Goal: Information Seeking & Learning: Learn about a topic

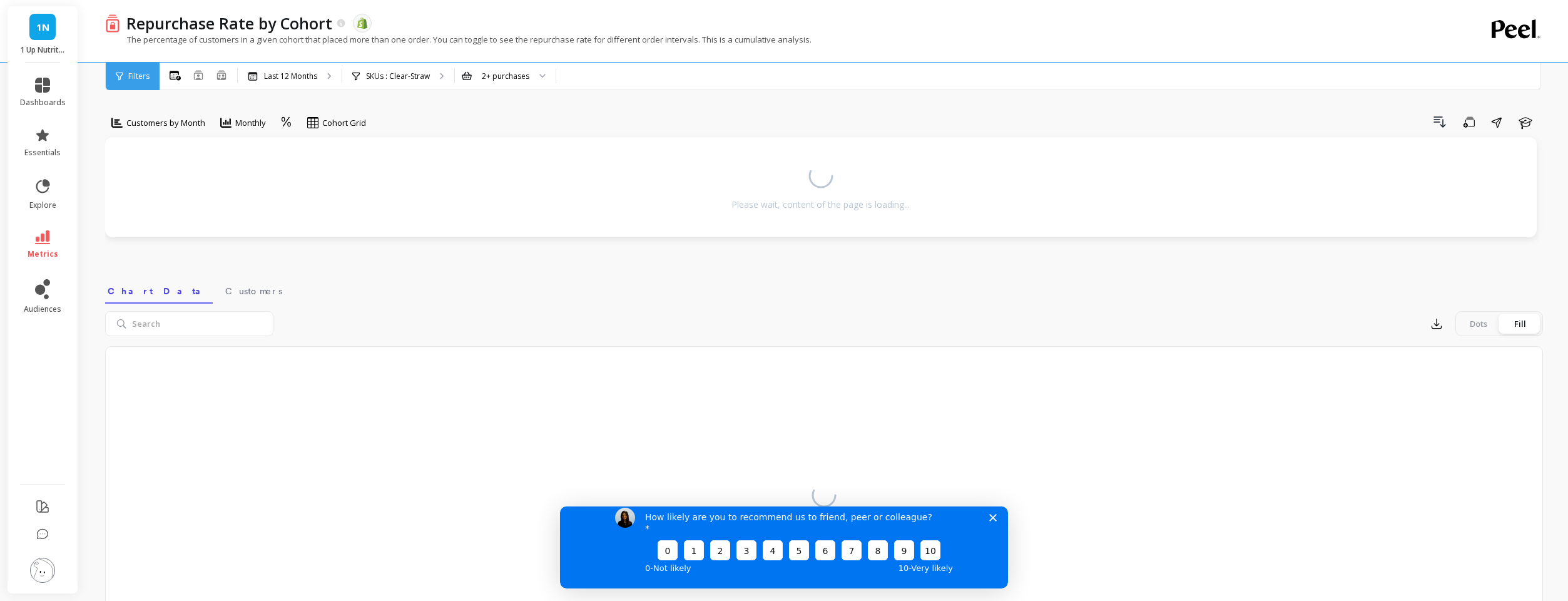
drag, startPoint x: 994, startPoint y: 527, endPoint x: 1001, endPoint y: 510, distance: 18.4
click at [995, 521] on icon "Close survey" at bounding box center [993, 517] width 8 height 8
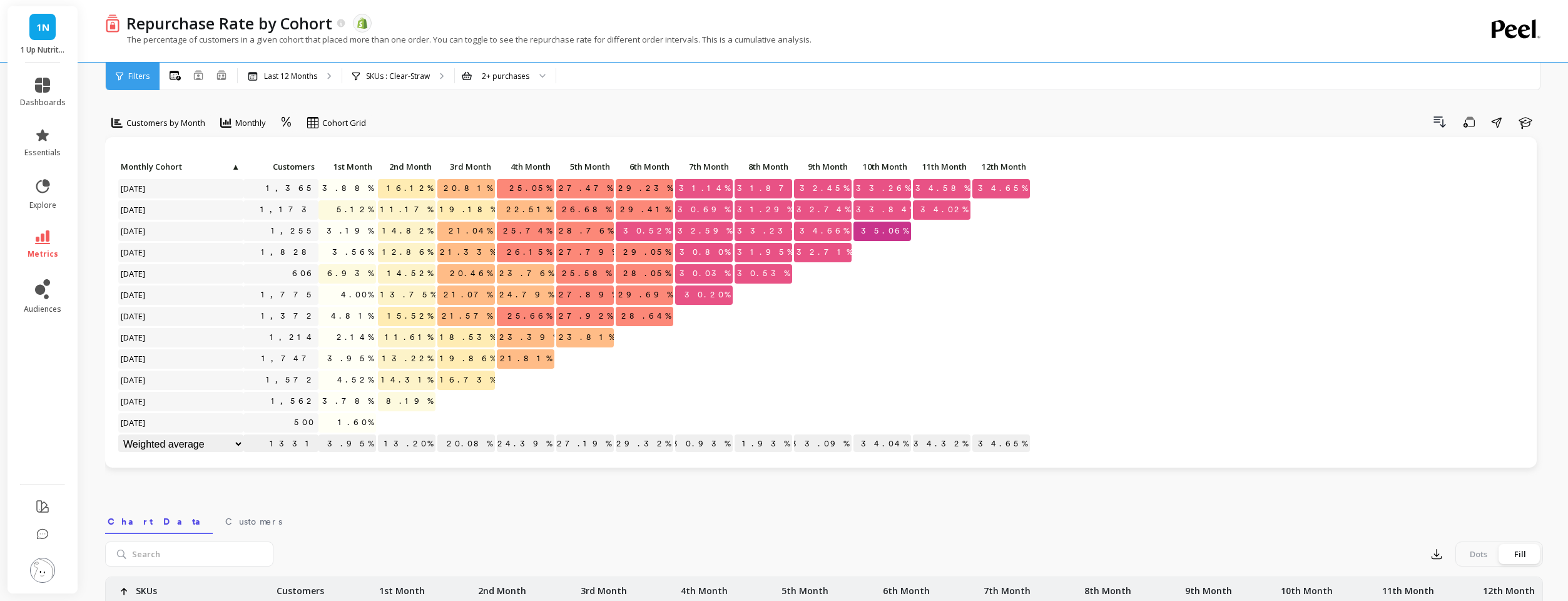
scroll to position [1, 0]
click at [385, 77] on p "SKUs : Clear-Straw" at bounding box center [398, 76] width 64 height 10
click at [287, 75] on p "Last 12 Months" at bounding box center [291, 76] width 53 height 10
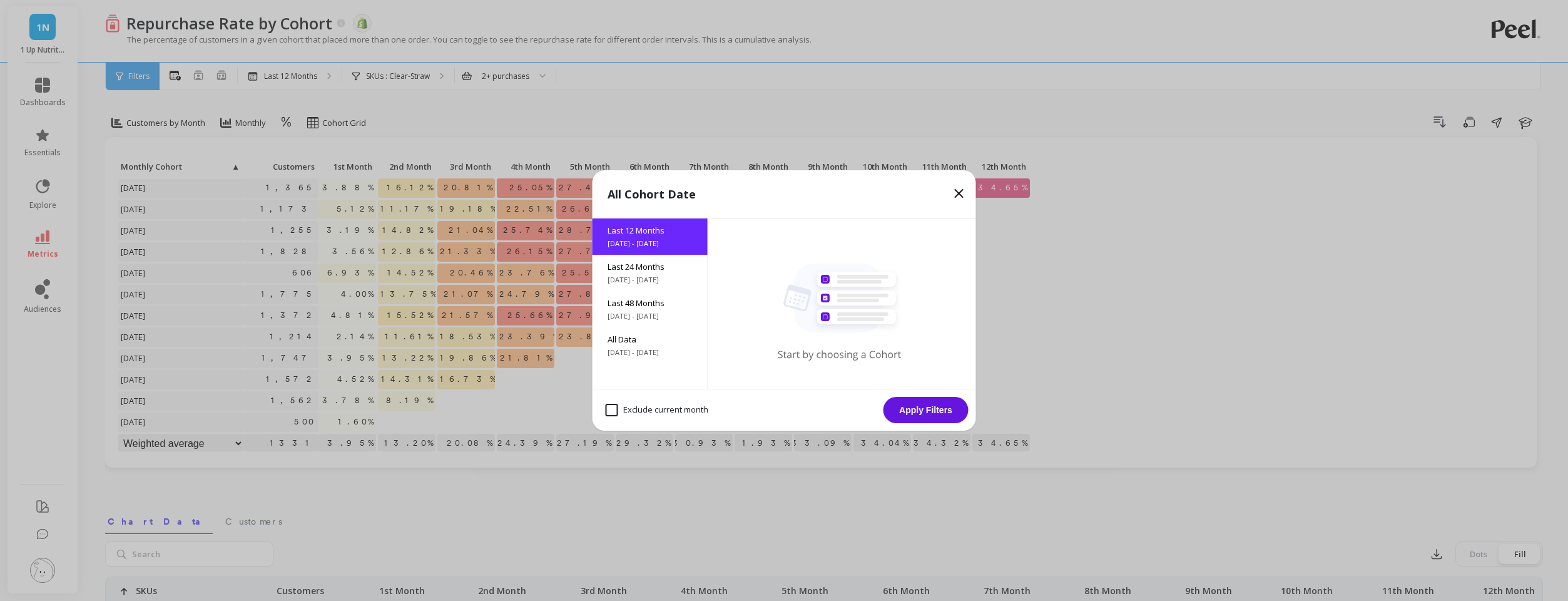
click at [609, 407] on month "Exclude current month" at bounding box center [657, 410] width 103 height 12
checkbox month "true"
click at [946, 413] on button "Apply Filters" at bounding box center [925, 410] width 85 height 26
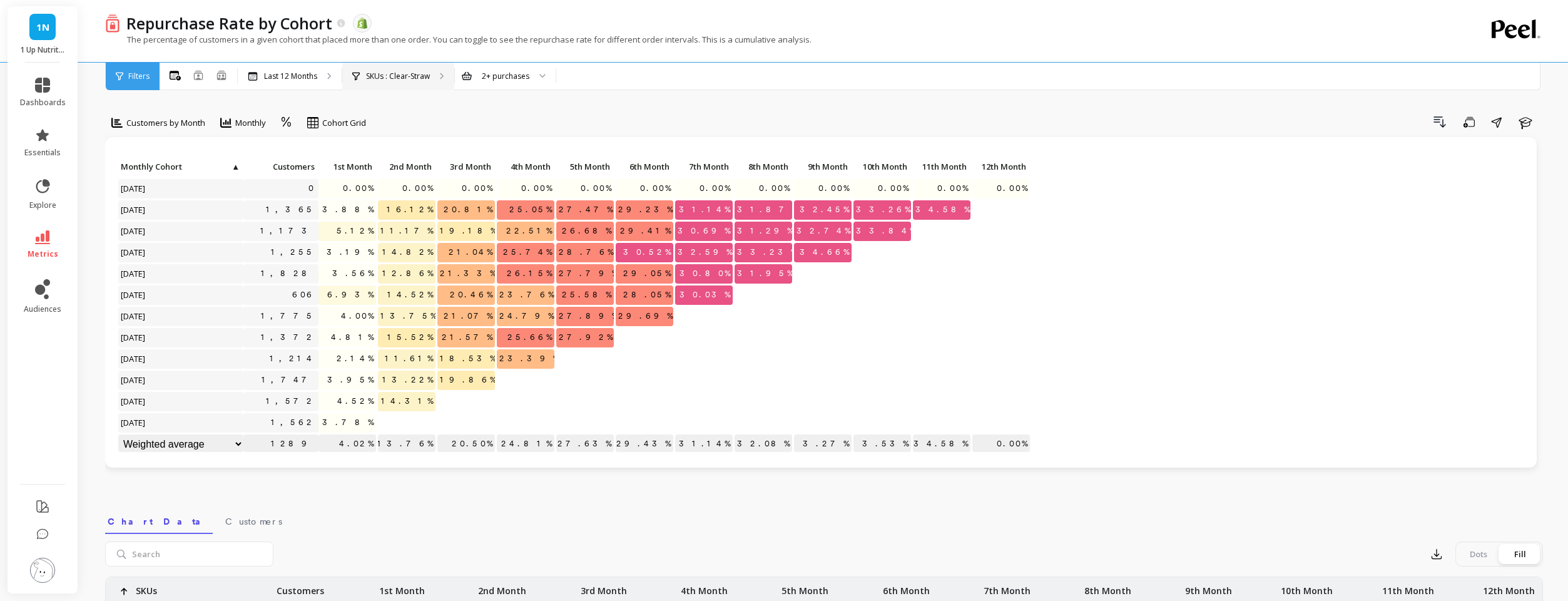
click at [409, 79] on p "SKUs : Clear-Straw" at bounding box center [398, 76] width 64 height 10
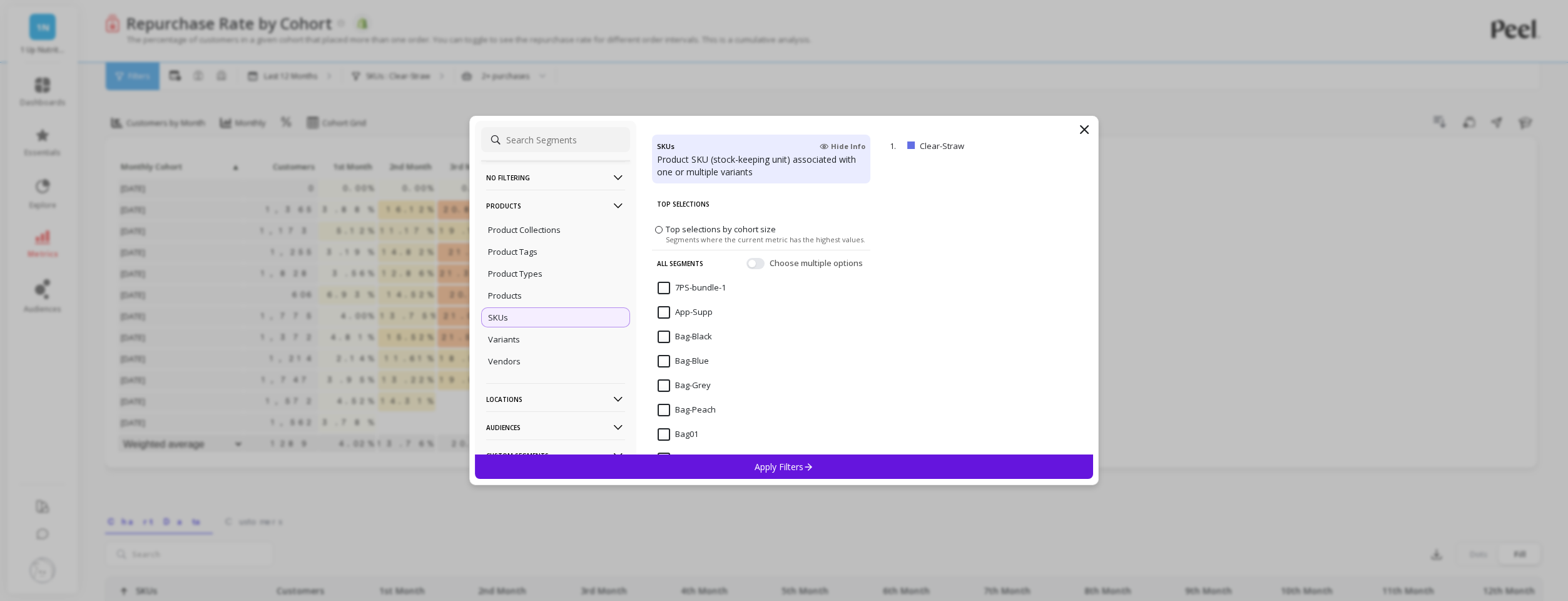
click at [538, 140] on input at bounding box center [556, 139] width 149 height 25
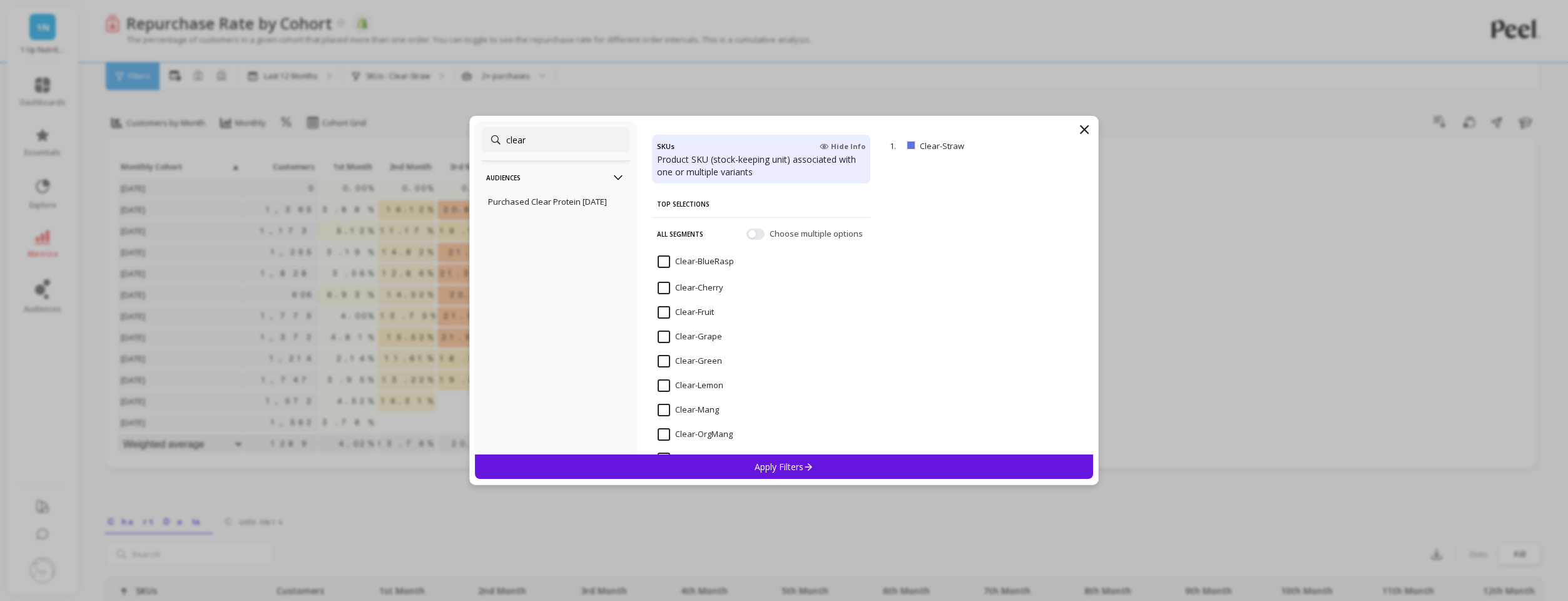
type input "clear"
click at [666, 382] on input "Clear-Lemon" at bounding box center [690, 386] width 66 height 12
click at [754, 465] on p "Apply Filters" at bounding box center [784, 466] width 59 height 12
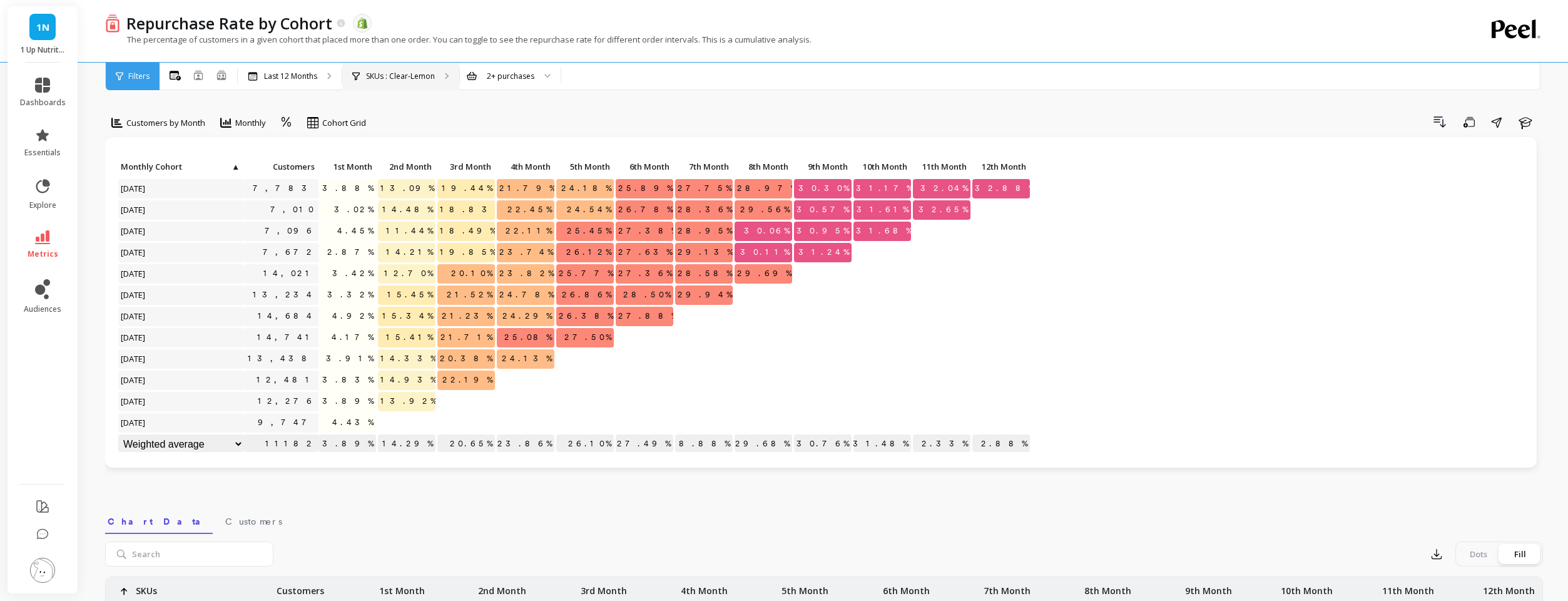
click at [393, 73] on p "SKUs : Clear-Lemon" at bounding box center [400, 76] width 69 height 10
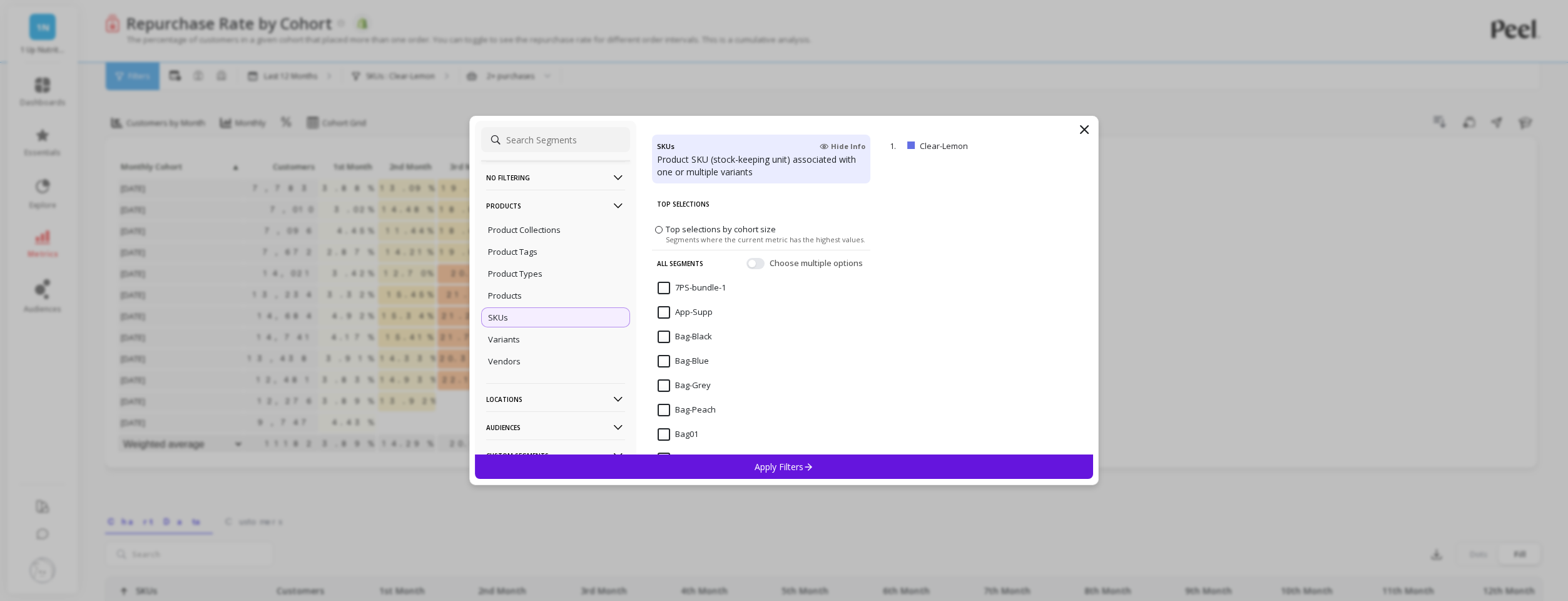
click at [535, 142] on input at bounding box center [556, 139] width 149 height 25
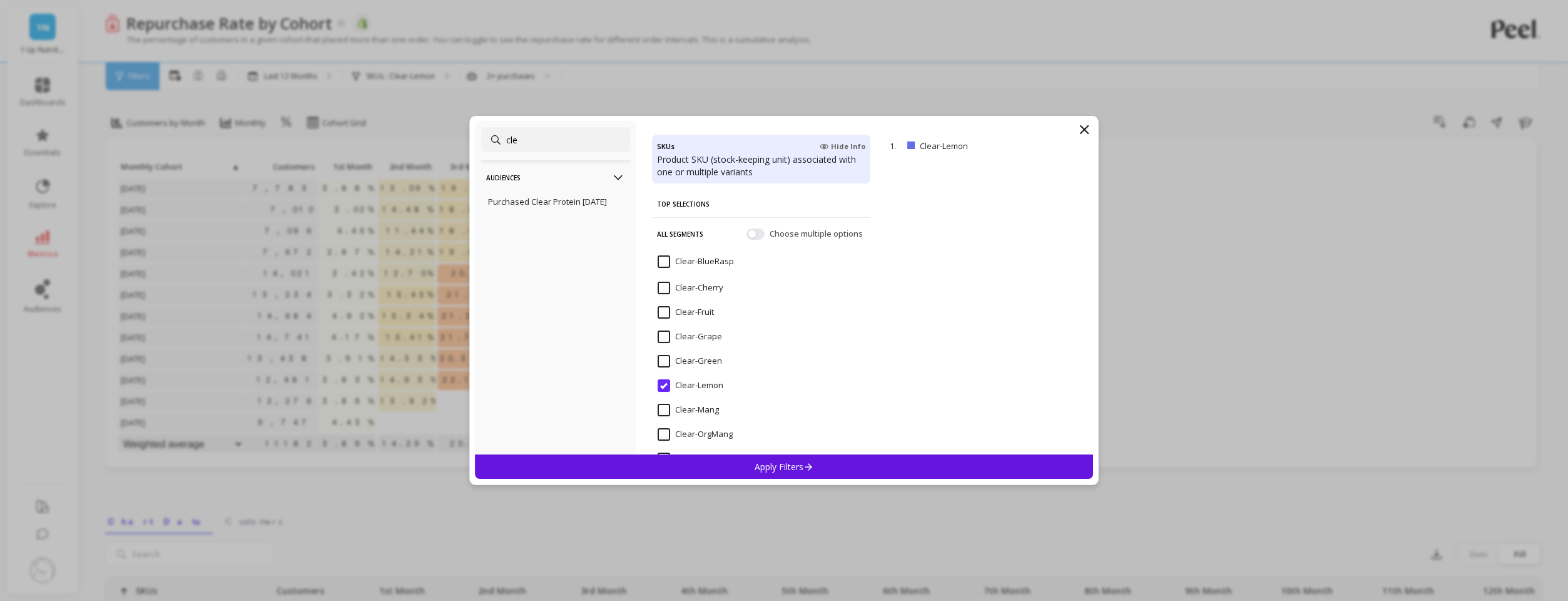
type input "cle"
drag, startPoint x: 666, startPoint y: 286, endPoint x: 769, endPoint y: 473, distance: 213.5
click at [666, 286] on input "Clear-Cherry" at bounding box center [690, 288] width 66 height 12
click at [773, 469] on p "Apply Filters" at bounding box center [784, 466] width 59 height 12
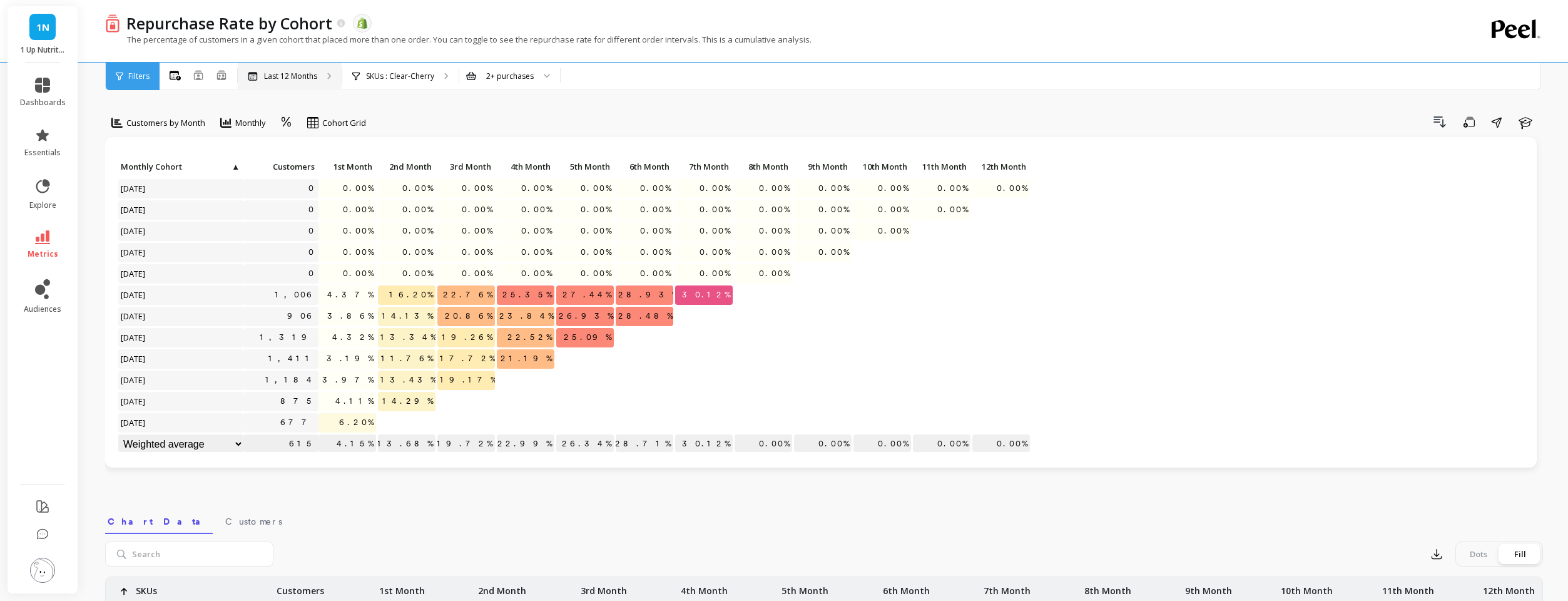
click at [310, 84] on div "Last 12 Months" at bounding box center [290, 76] width 104 height 27
click at [392, 75] on p "SKUs : Clear-Cherry" at bounding box center [400, 76] width 68 height 10
click at [418, 72] on p "SKUs : Clear-Cherry" at bounding box center [400, 76] width 68 height 10
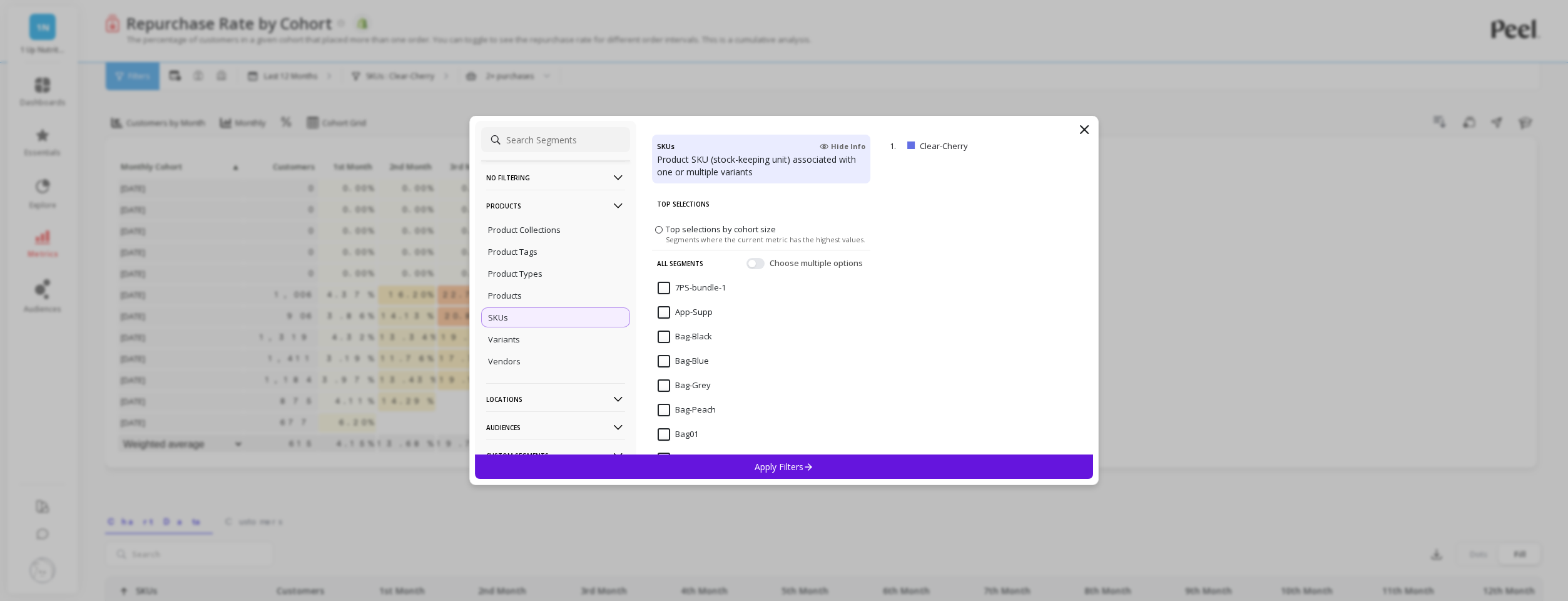
click at [538, 137] on input at bounding box center [556, 139] width 149 height 25
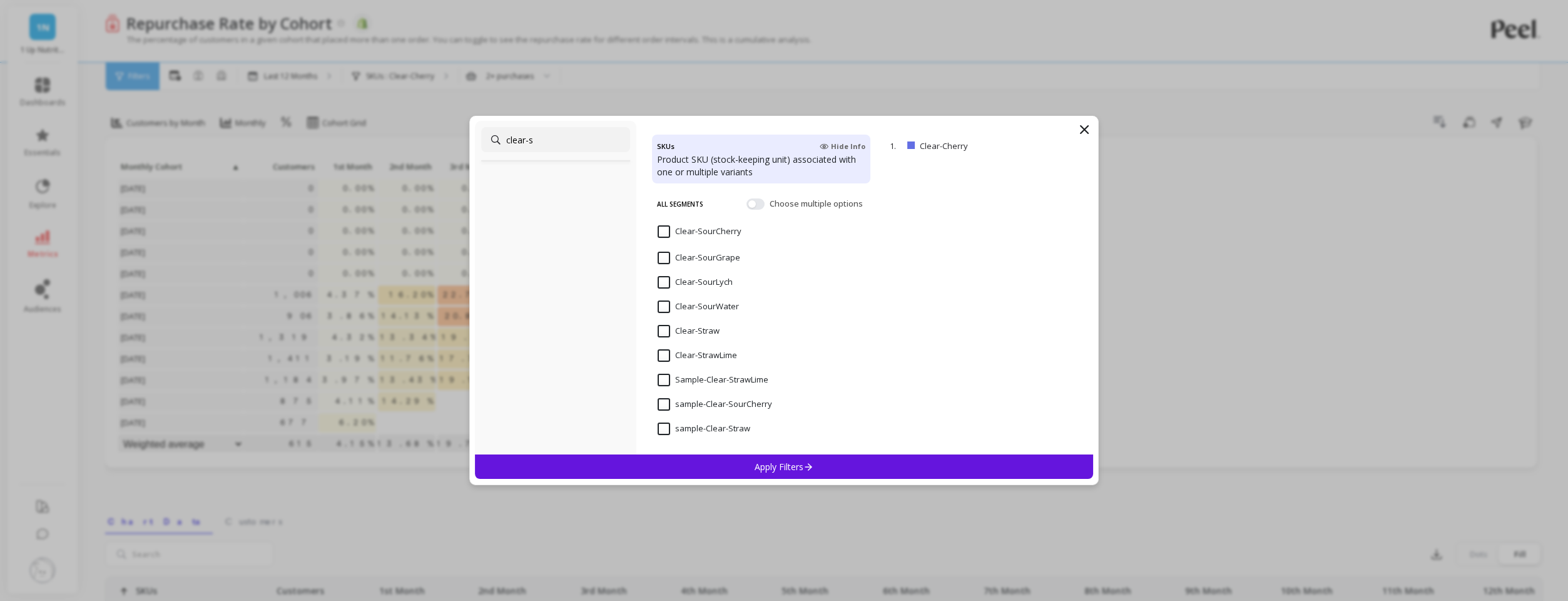
scroll to position [30, 0]
type input "clear-s"
click at [667, 329] on input "Clear-Straw" at bounding box center [688, 331] width 62 height 12
click at [775, 473] on div "Apply Filters" at bounding box center [783, 466] width 618 height 24
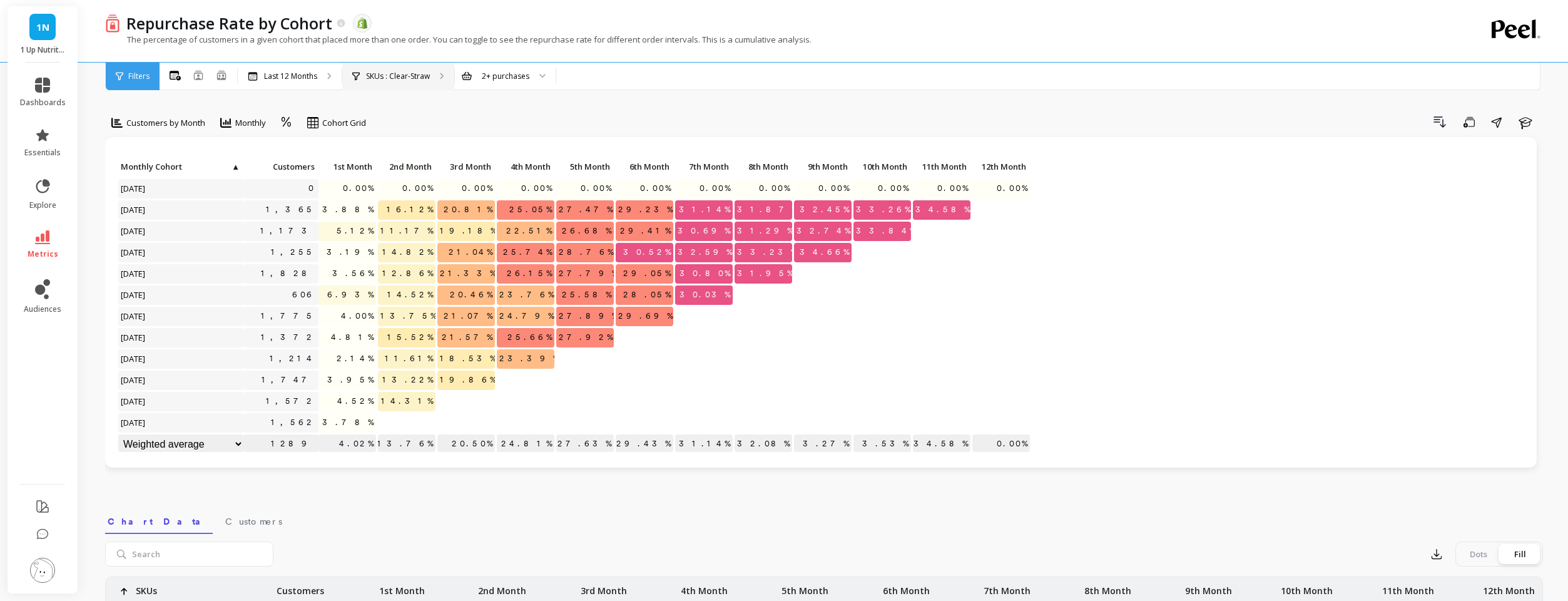
click at [396, 72] on p "SKUs : Clear-Straw" at bounding box center [398, 76] width 64 height 10
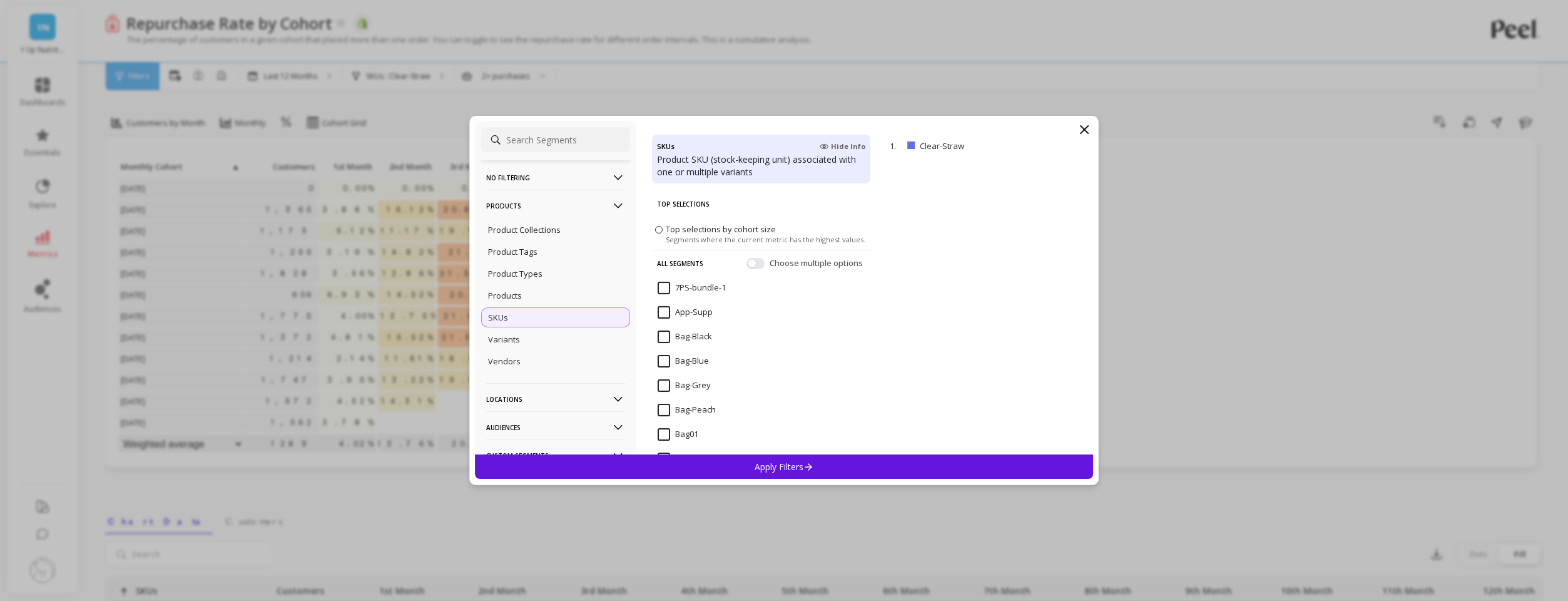
click at [528, 138] on input at bounding box center [556, 139] width 149 height 25
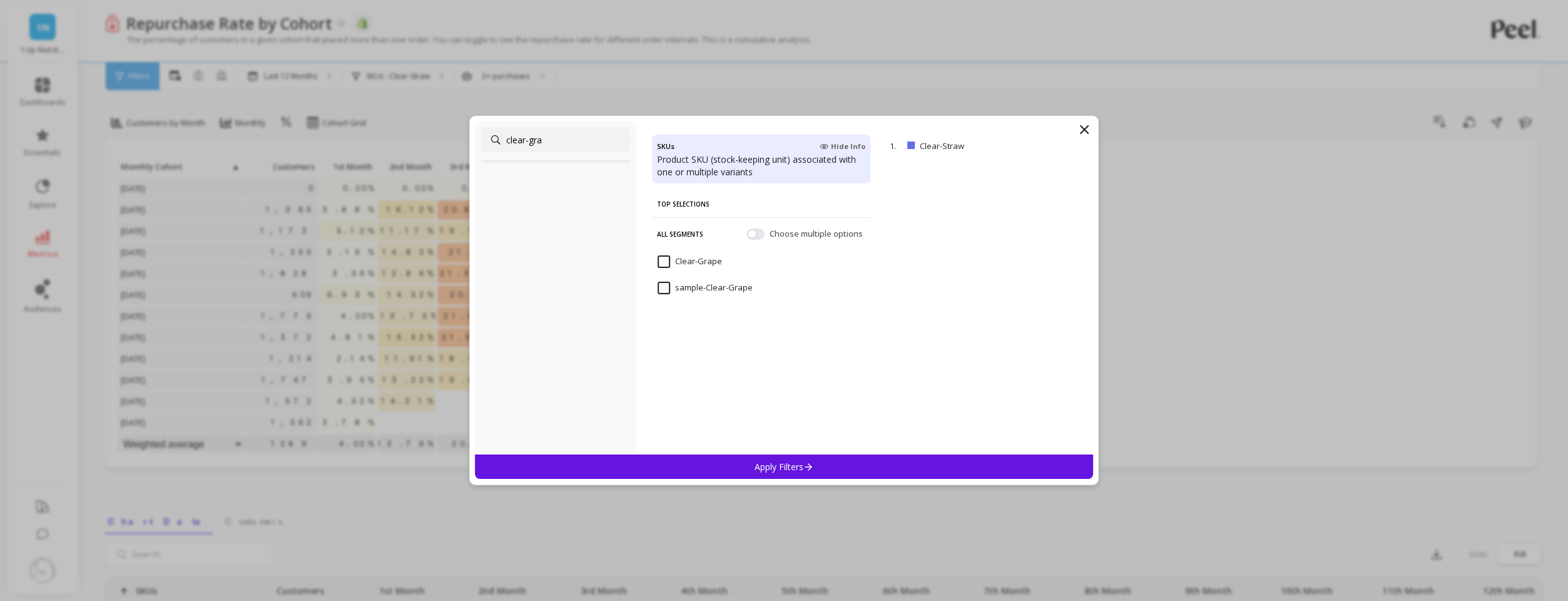
type input "clear-gra"
click at [664, 259] on input "Clear-Grape" at bounding box center [689, 261] width 64 height 12
click at [765, 467] on p "Apply Filters" at bounding box center [784, 466] width 59 height 12
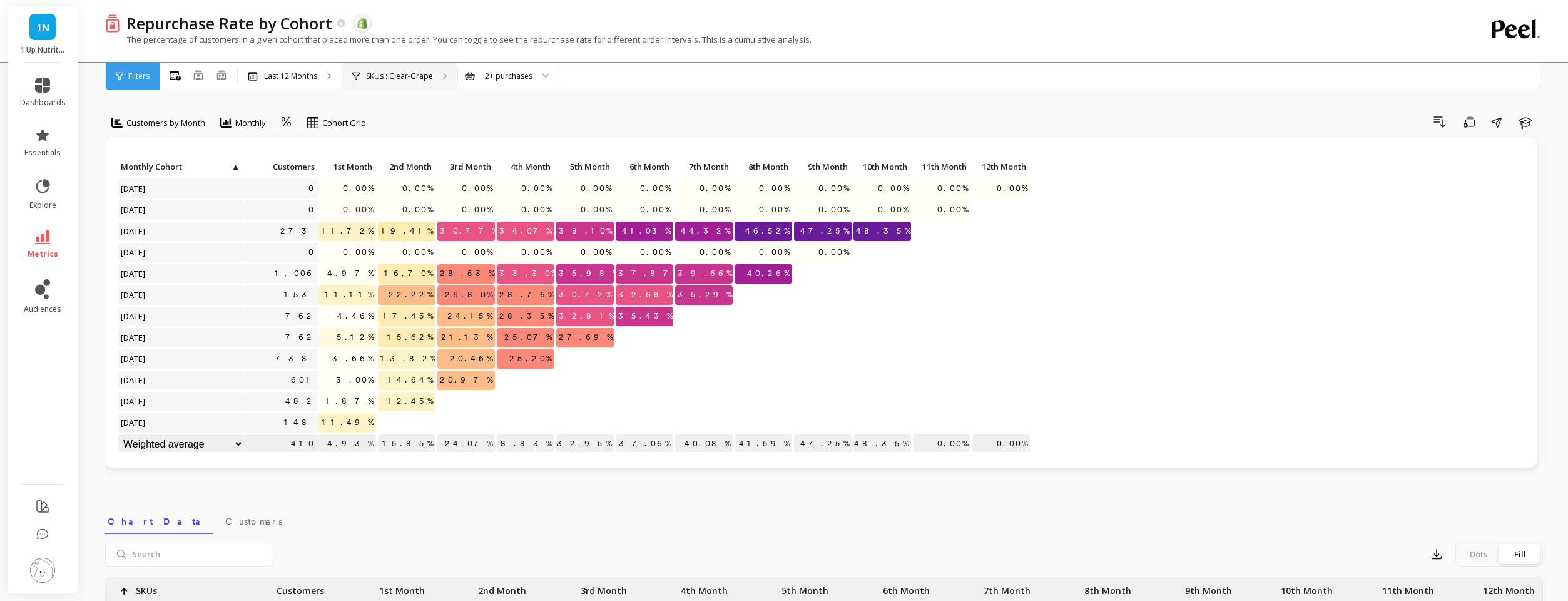
click at [405, 74] on p "SKUs : Clear-Grape" at bounding box center [399, 76] width 67 height 10
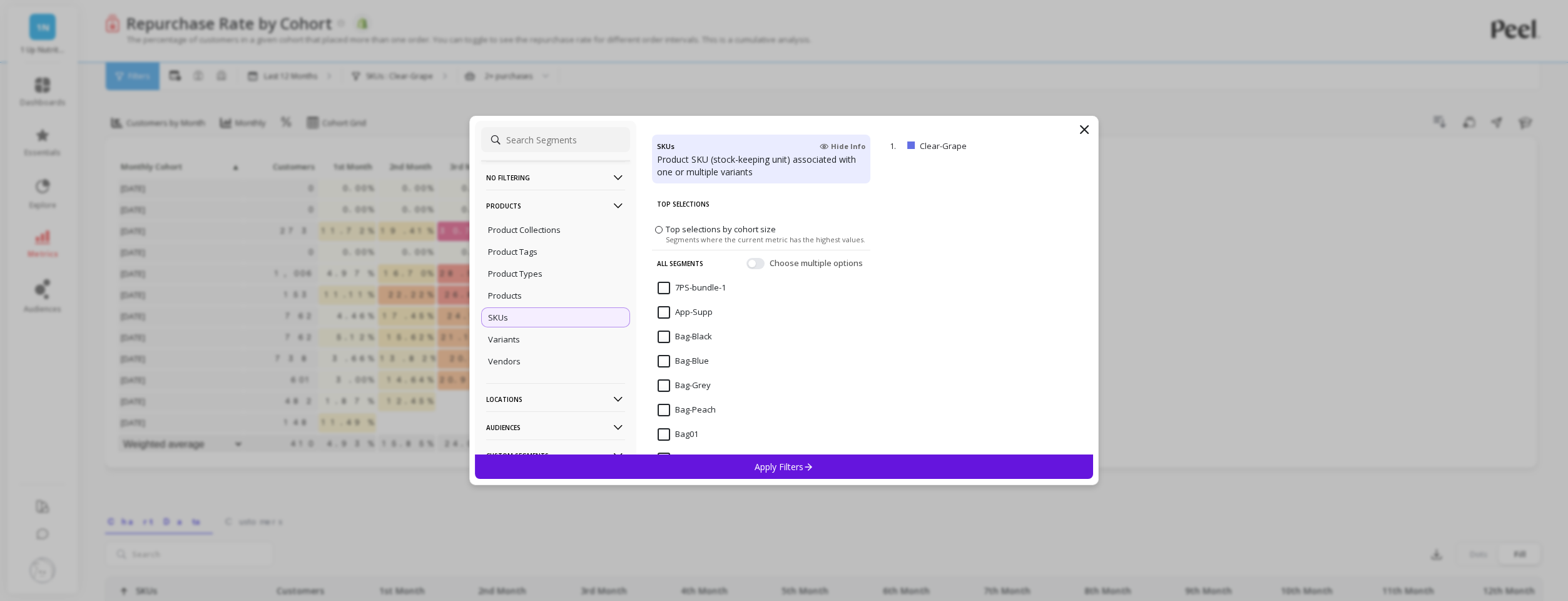
click at [519, 144] on input at bounding box center [556, 139] width 149 height 25
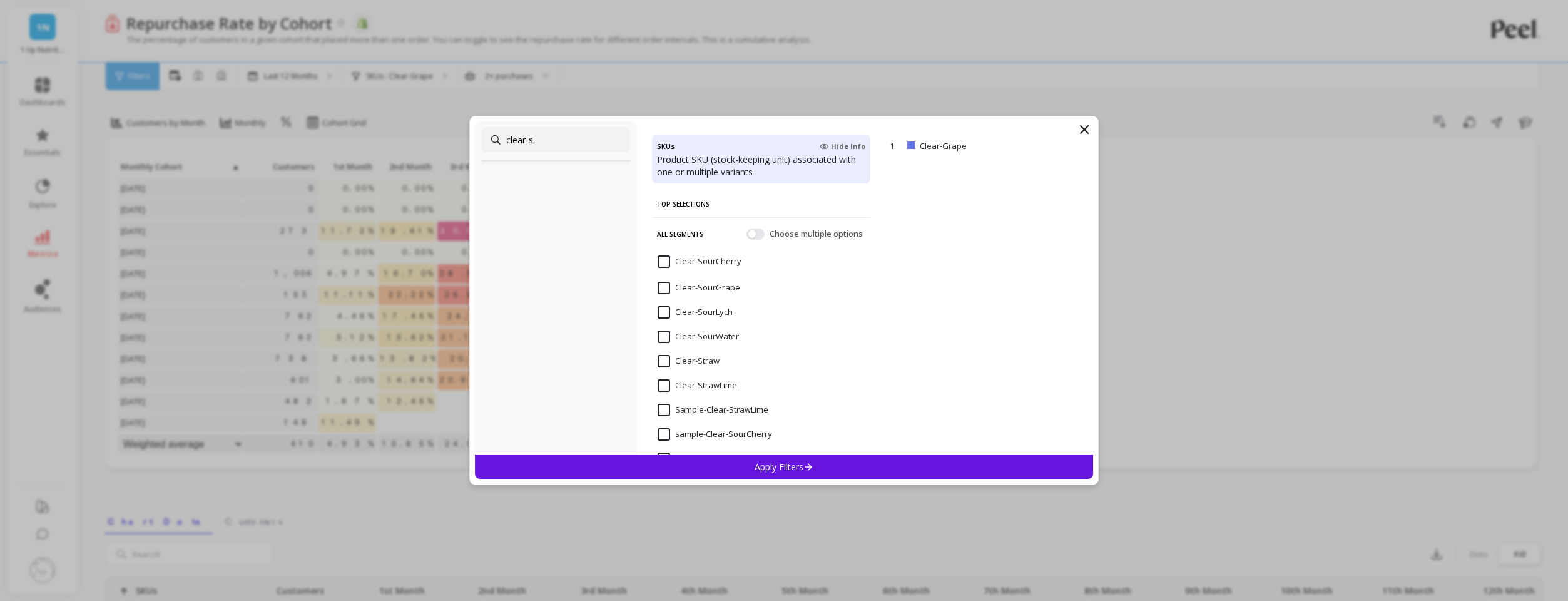
type input "clear-s"
click at [666, 260] on input "Clear-SourCherry" at bounding box center [699, 261] width 84 height 12
click at [759, 466] on p "Apply Filters" at bounding box center [784, 466] width 59 height 12
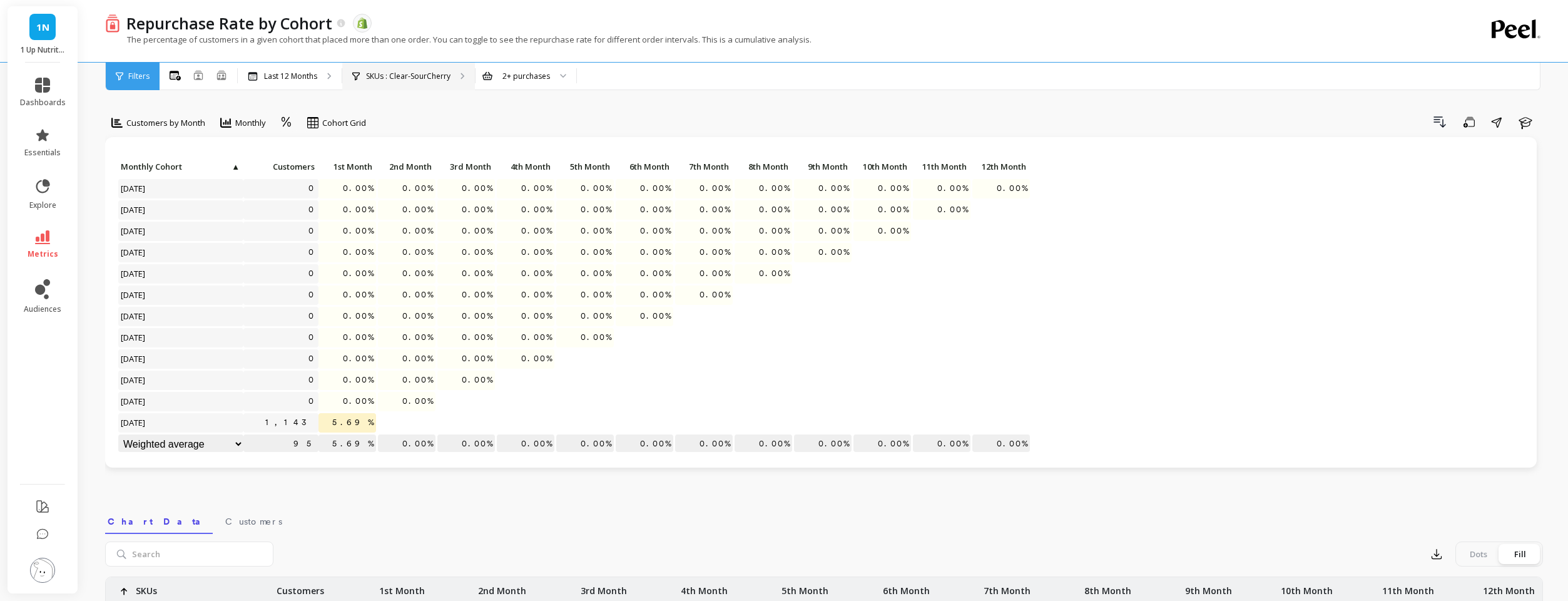
click at [432, 77] on p "SKUs : Clear-SourCherry" at bounding box center [408, 76] width 85 height 10
click at [264, 72] on div "Last 12 Months" at bounding box center [282, 76] width 69 height 10
click at [408, 78] on p "SKUs : Clear-SourCherry" at bounding box center [408, 76] width 85 height 10
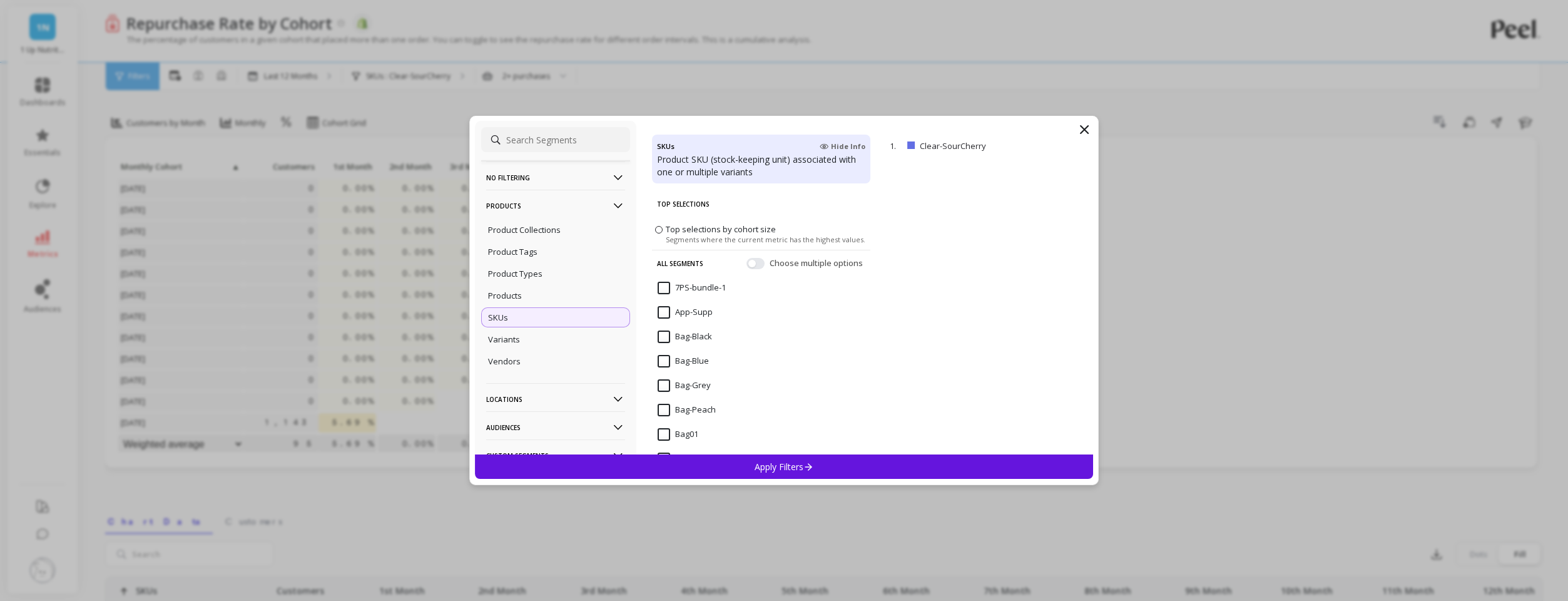
click at [520, 144] on input at bounding box center [556, 139] width 149 height 25
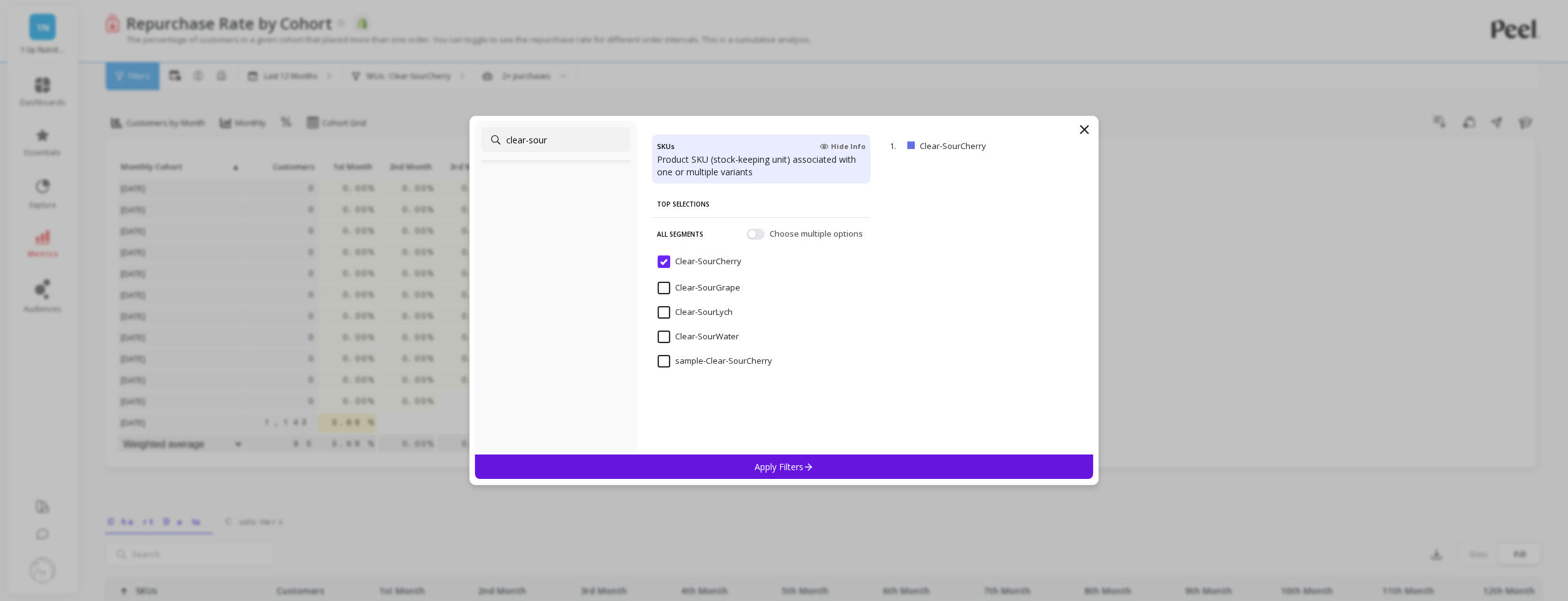
type input "clear-sour"
click at [663, 337] on input "Clear-SourWater" at bounding box center [698, 337] width 82 height 12
click at [759, 466] on p "Apply Filters" at bounding box center [784, 466] width 59 height 12
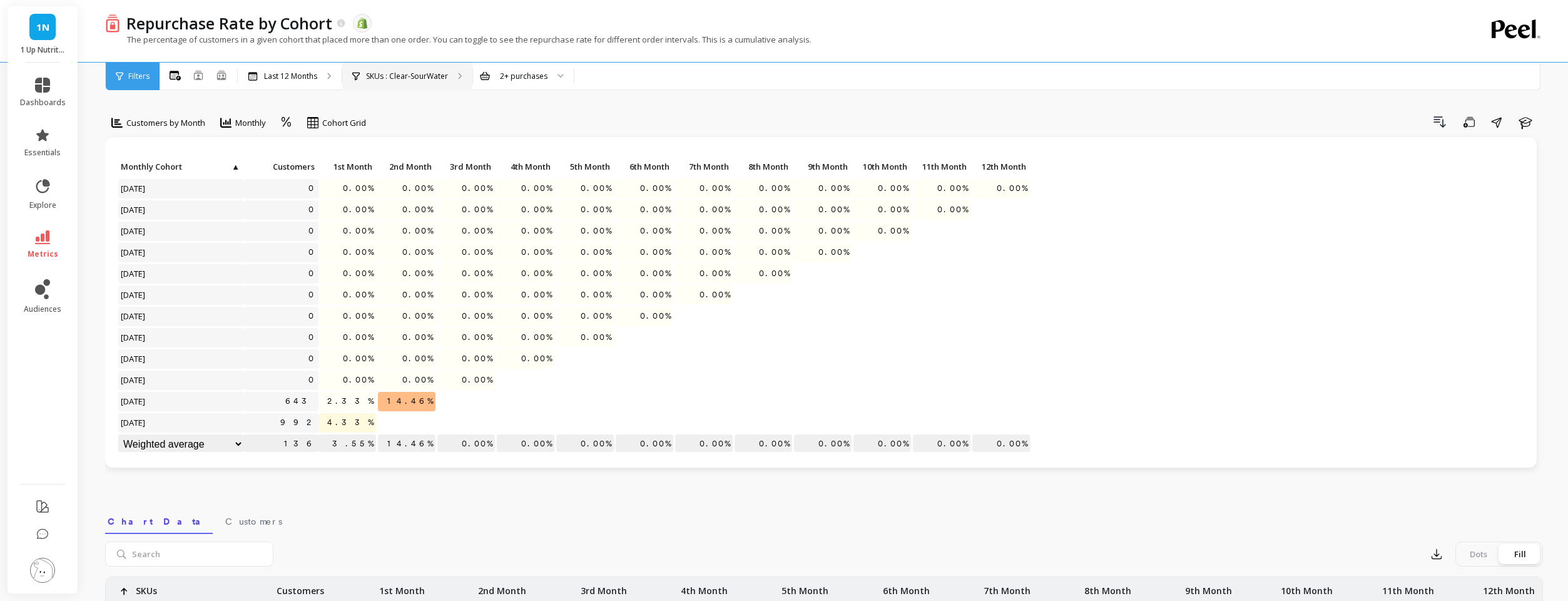
click at [383, 73] on p "SKUs : Clear-SourWater" at bounding box center [406, 76] width 82 height 10
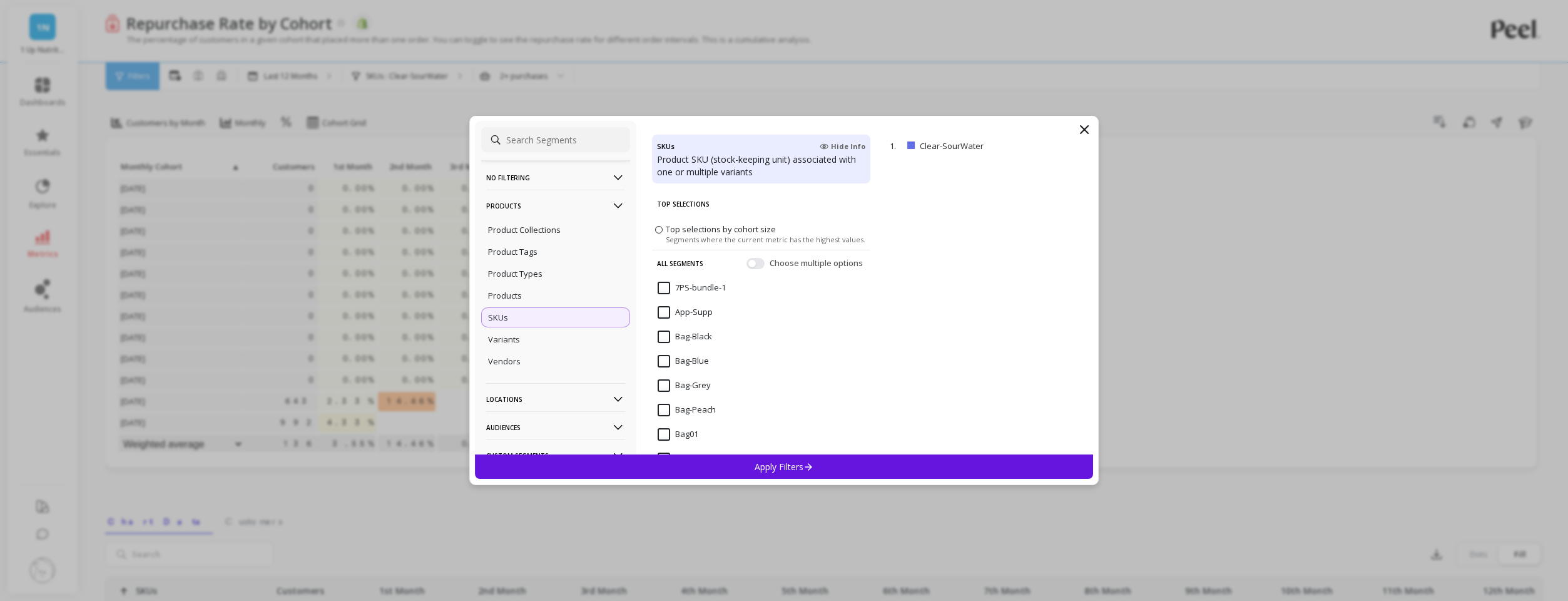
click at [1085, 129] on icon at bounding box center [1084, 130] width 8 height 8
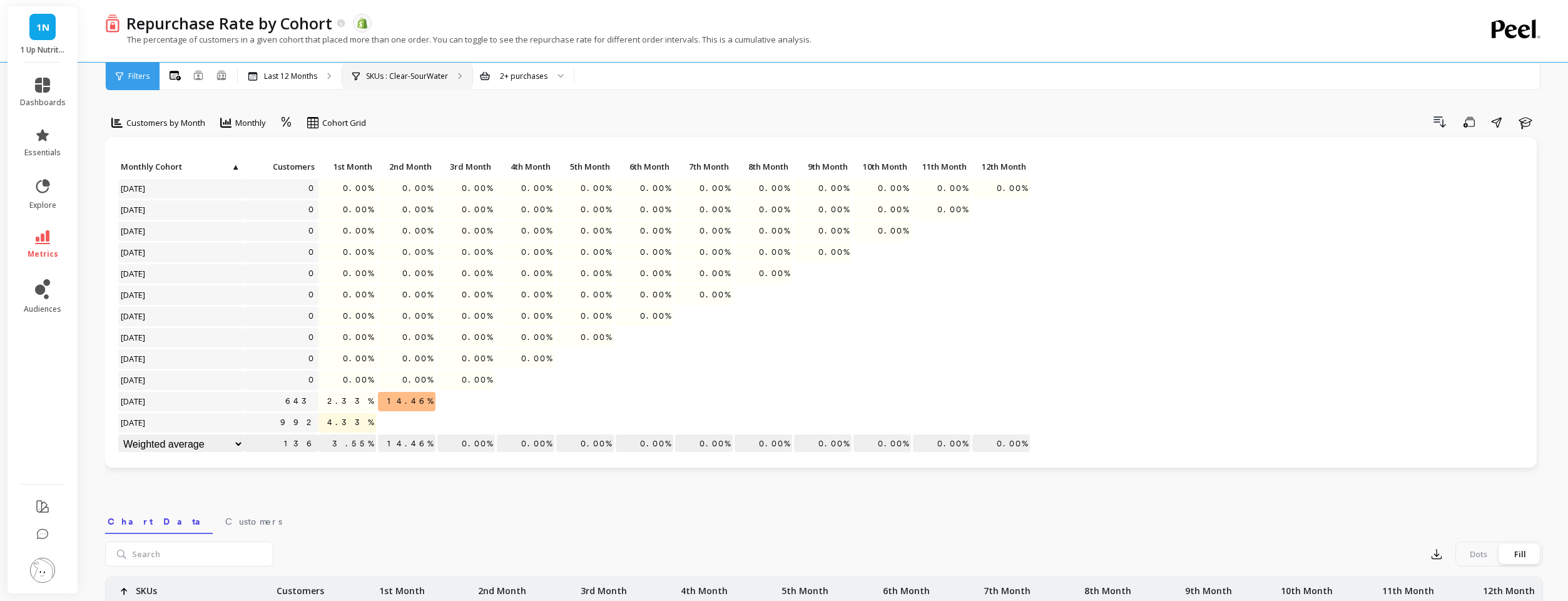
click at [385, 76] on p "SKUs : Clear-SourWater" at bounding box center [406, 76] width 82 height 10
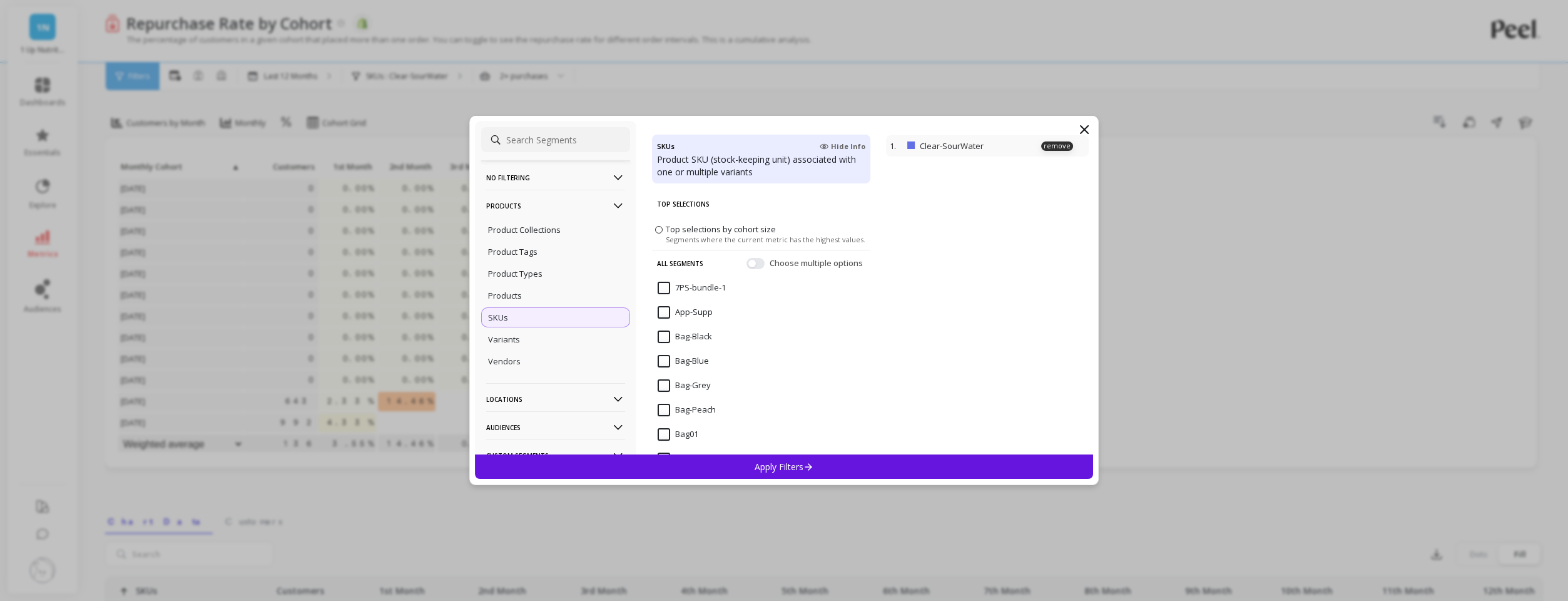
click at [969, 146] on p "Clear-SourWater" at bounding box center [977, 145] width 114 height 11
click at [1053, 148] on p "remove" at bounding box center [1057, 146] width 32 height 9
click at [761, 464] on p "Apply Filters" at bounding box center [784, 466] width 59 height 12
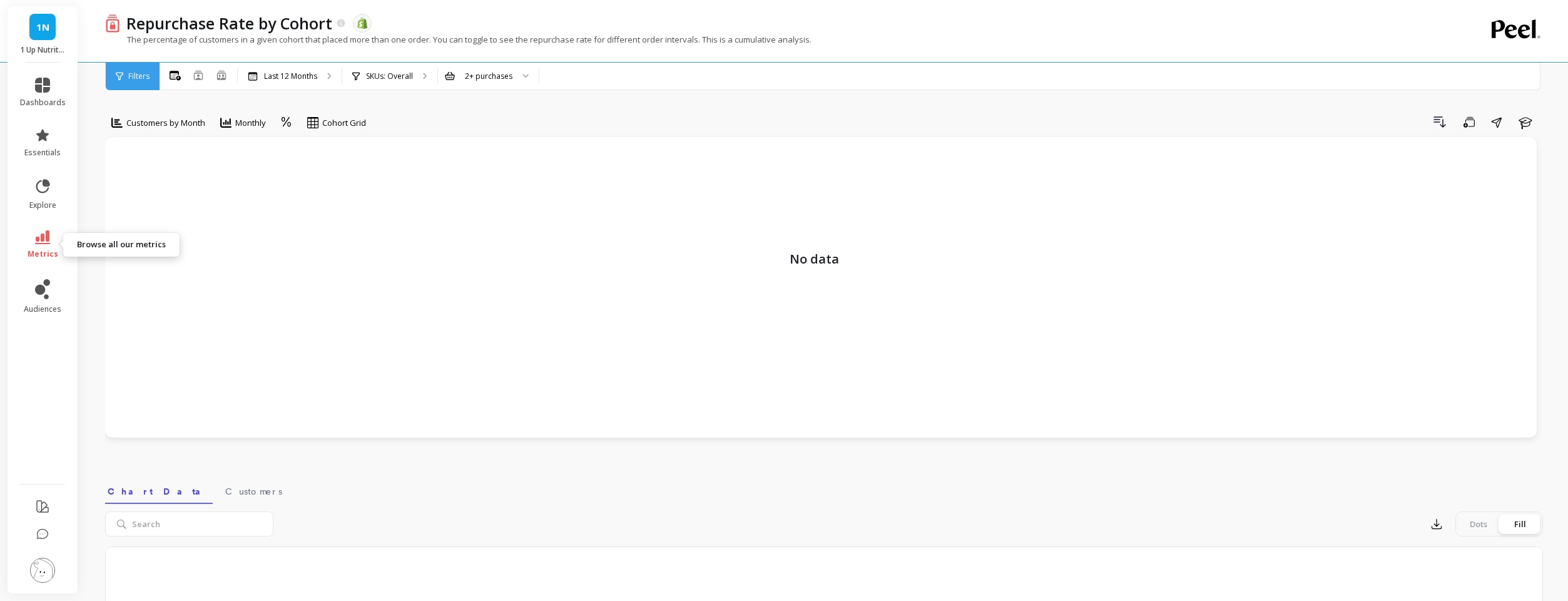
click at [50, 246] on link "metrics" at bounding box center [43, 244] width 46 height 29
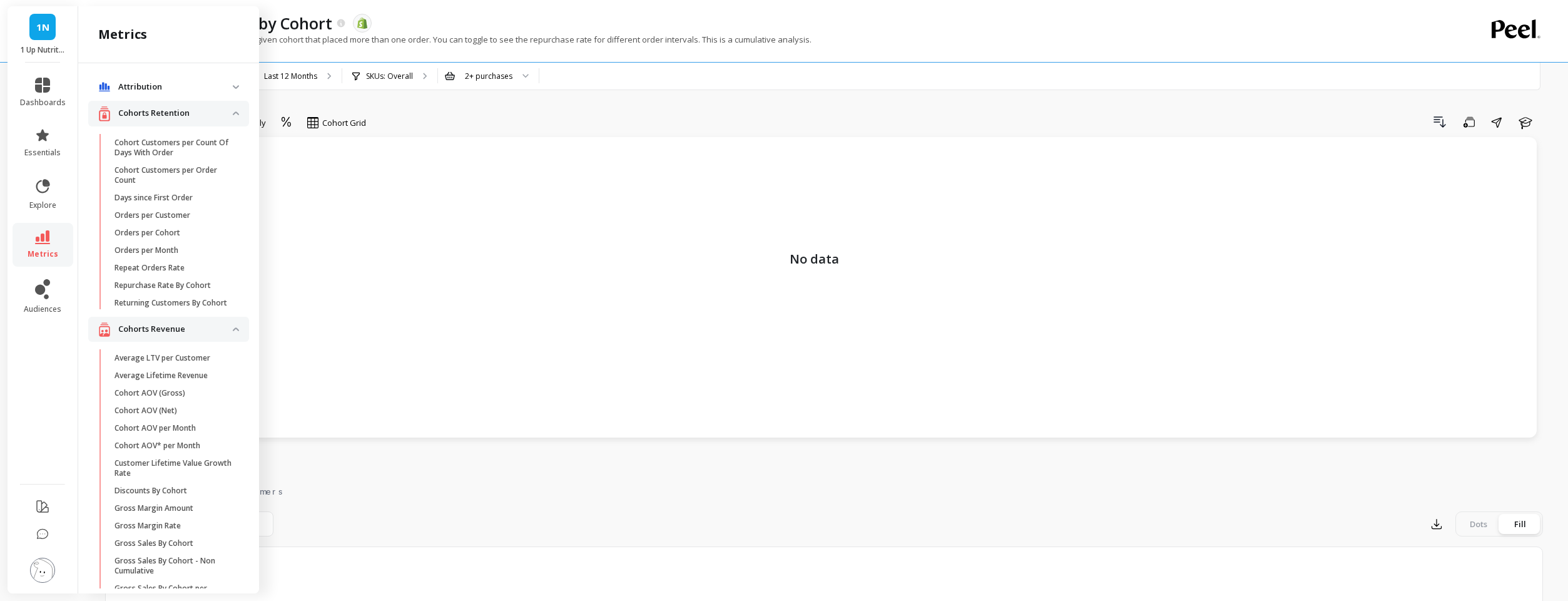
click at [156, 286] on p "Repurchase Rate By Cohort" at bounding box center [162, 285] width 96 height 10
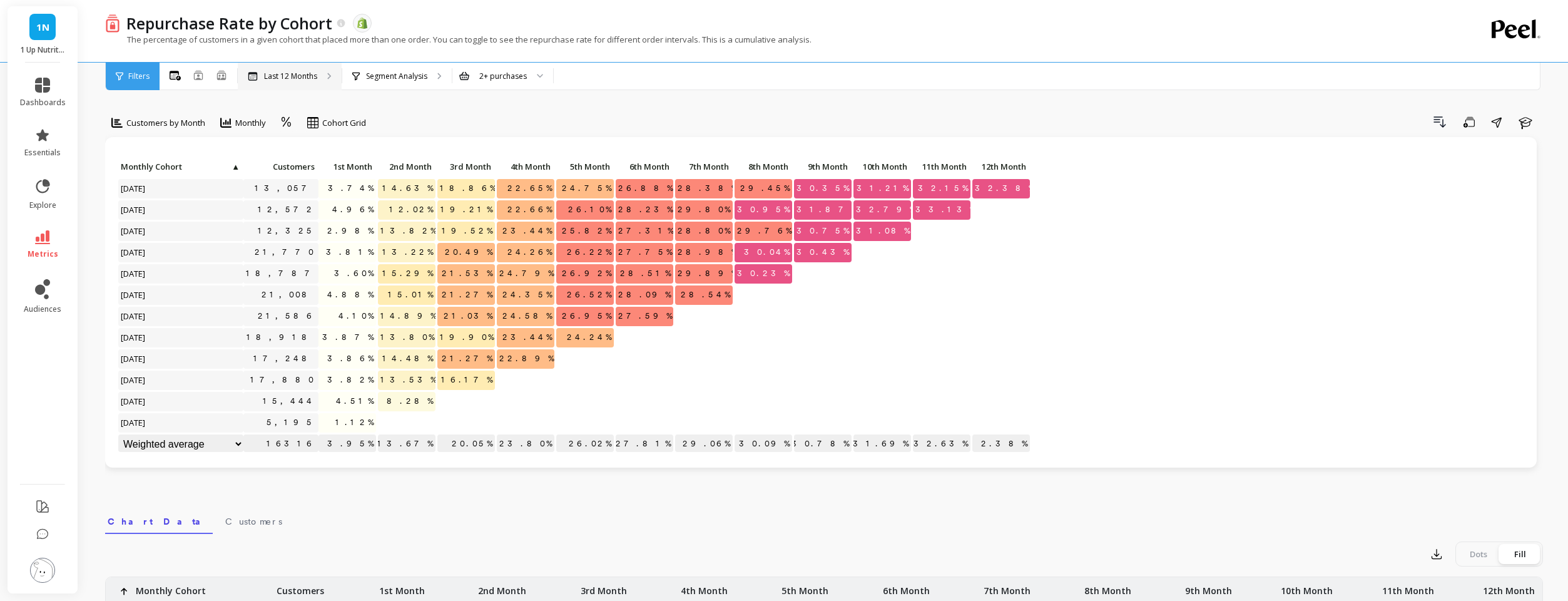
click at [277, 66] on div "Last 12 Months" at bounding box center [290, 76] width 104 height 27
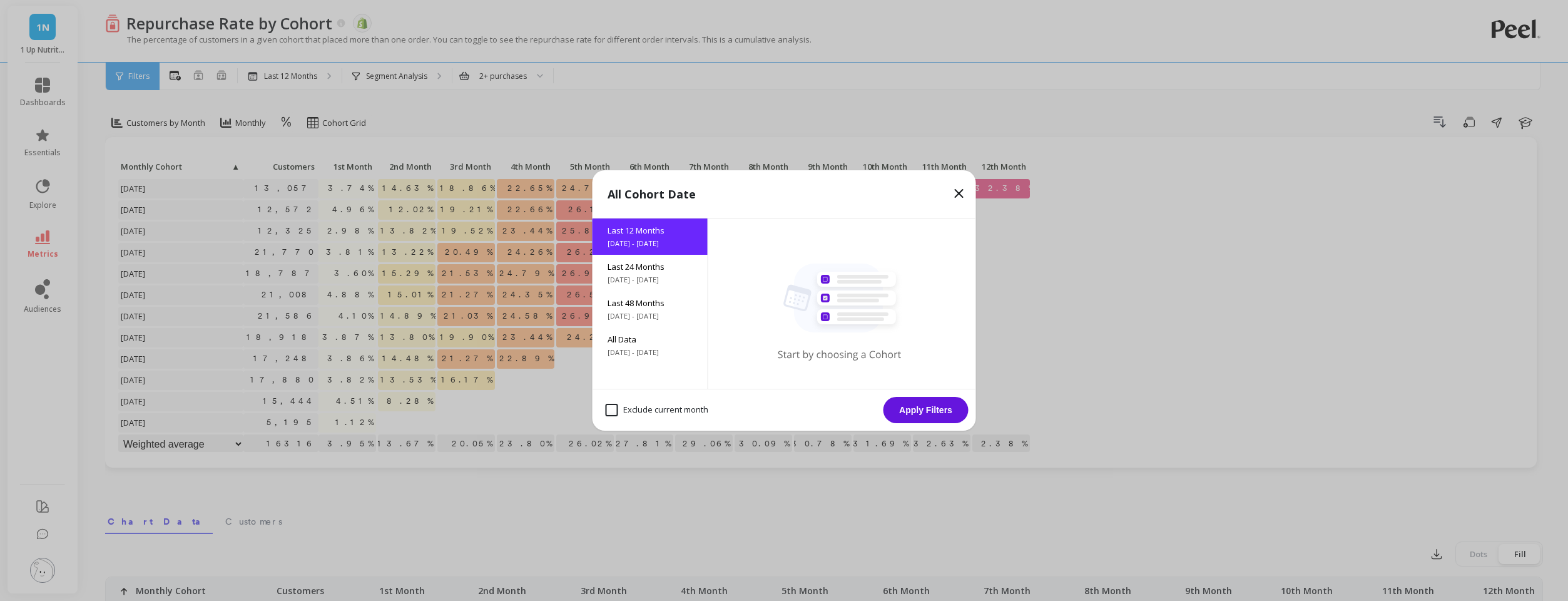
click at [608, 412] on month "Exclude current month" at bounding box center [657, 410] width 103 height 12
checkbox month "true"
click at [940, 410] on button "Apply Filters" at bounding box center [925, 410] width 85 height 26
